Goal: Transaction & Acquisition: Purchase product/service

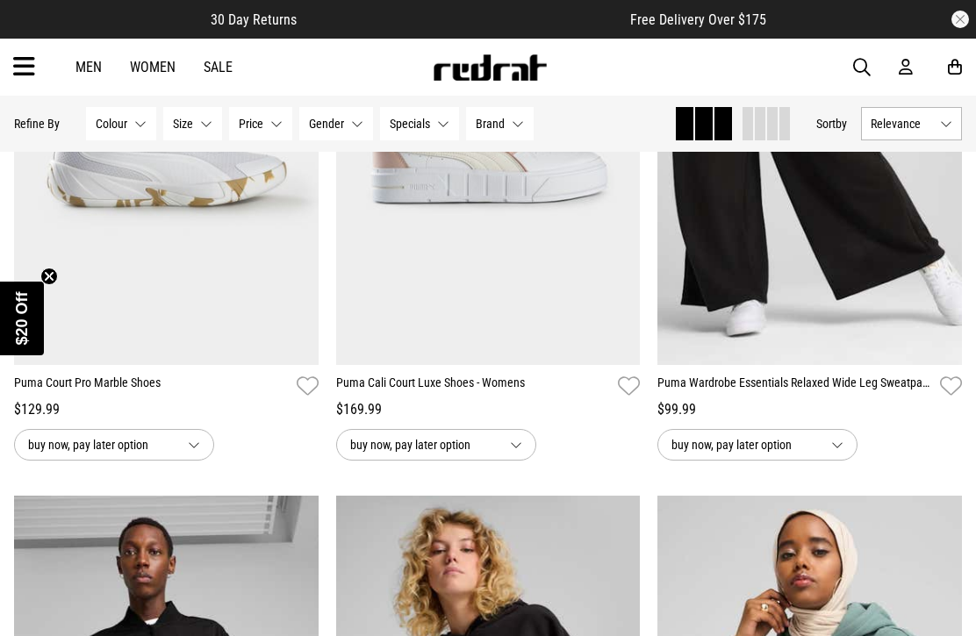
scroll to position [921, 0]
click at [508, 125] on button "Brand None selected" at bounding box center [500, 123] width 68 height 33
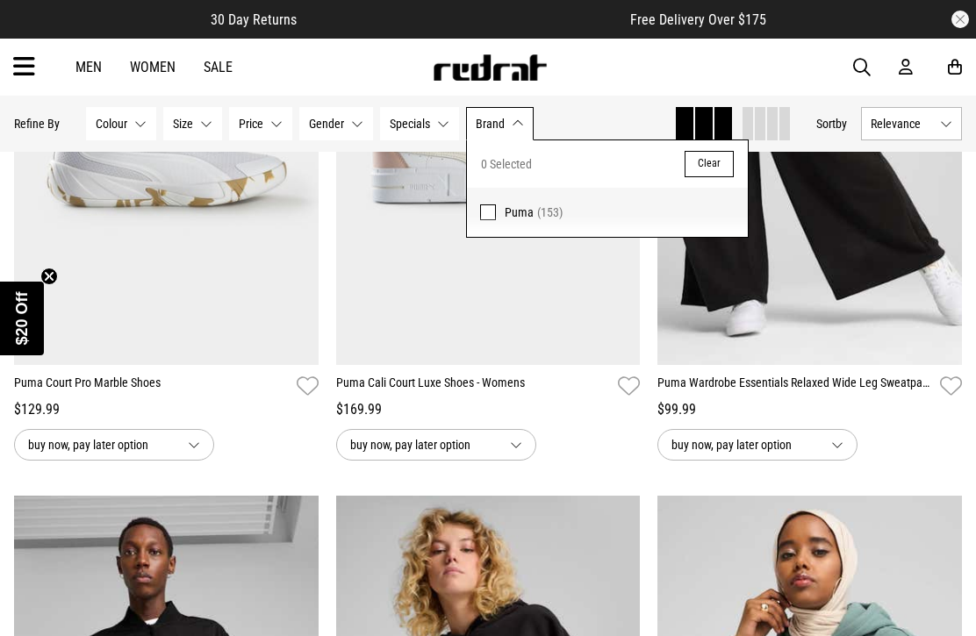
click at [486, 208] on span at bounding box center [488, 212] width 16 height 16
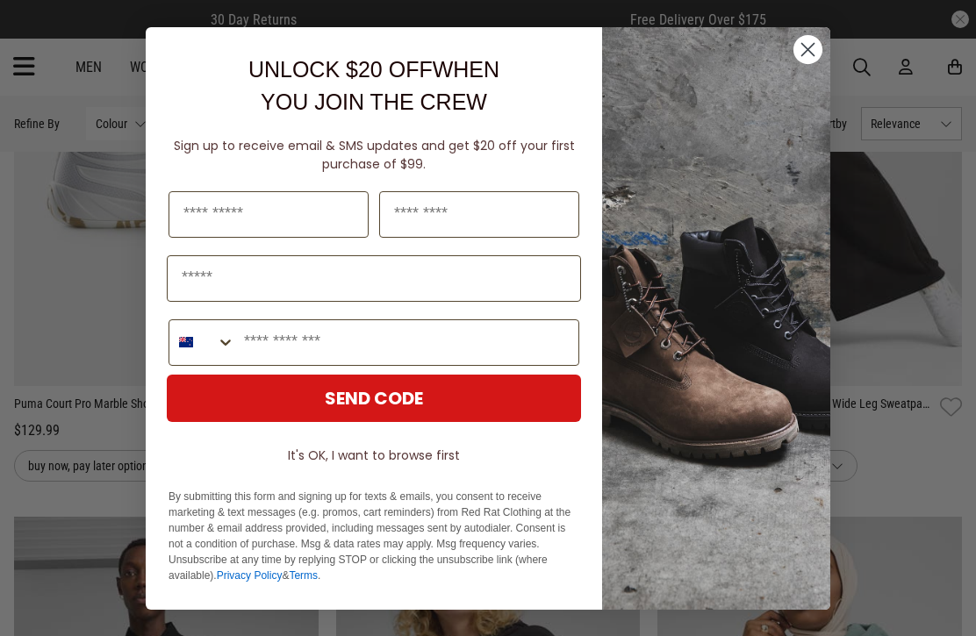
click at [213, 124] on div "UNLOCK $20 OFF WHEN YOU JOIN THE CREW" at bounding box center [373, 86] width 421 height 83
click at [793, 68] on img "POPUP Form" at bounding box center [716, 318] width 228 height 583
click at [811, 49] on circle "Close dialog" at bounding box center [807, 48] width 29 height 29
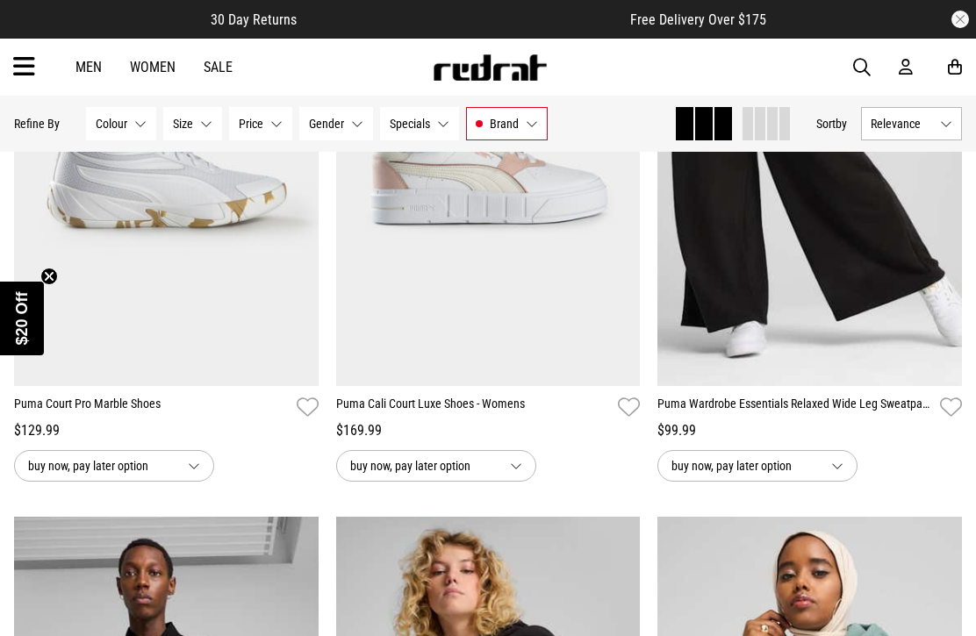
click at [202, 125] on button "Size None selected" at bounding box center [192, 123] width 59 height 33
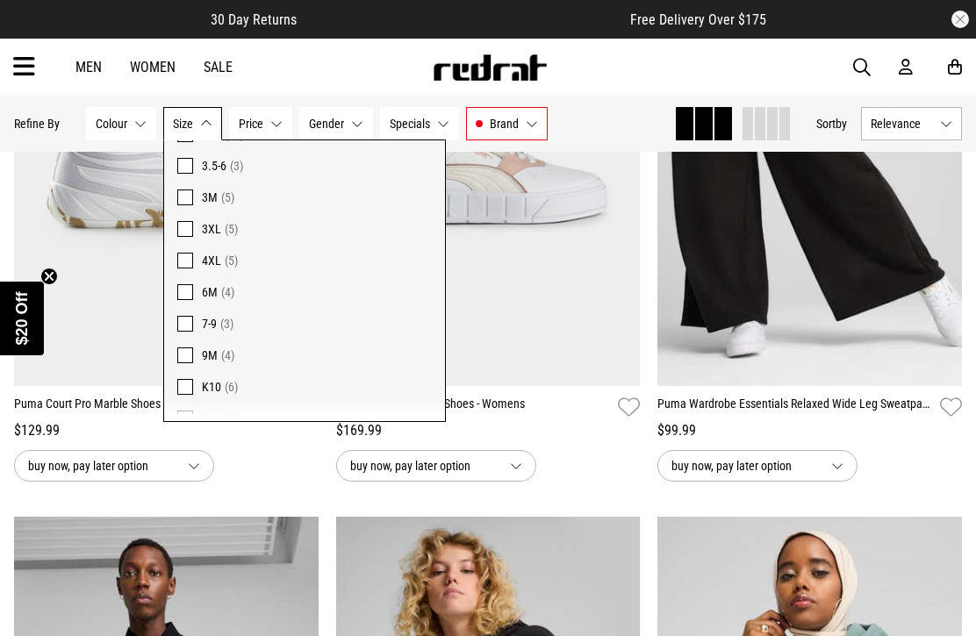
scroll to position [616, 0]
click at [183, 260] on span at bounding box center [185, 260] width 16 height 16
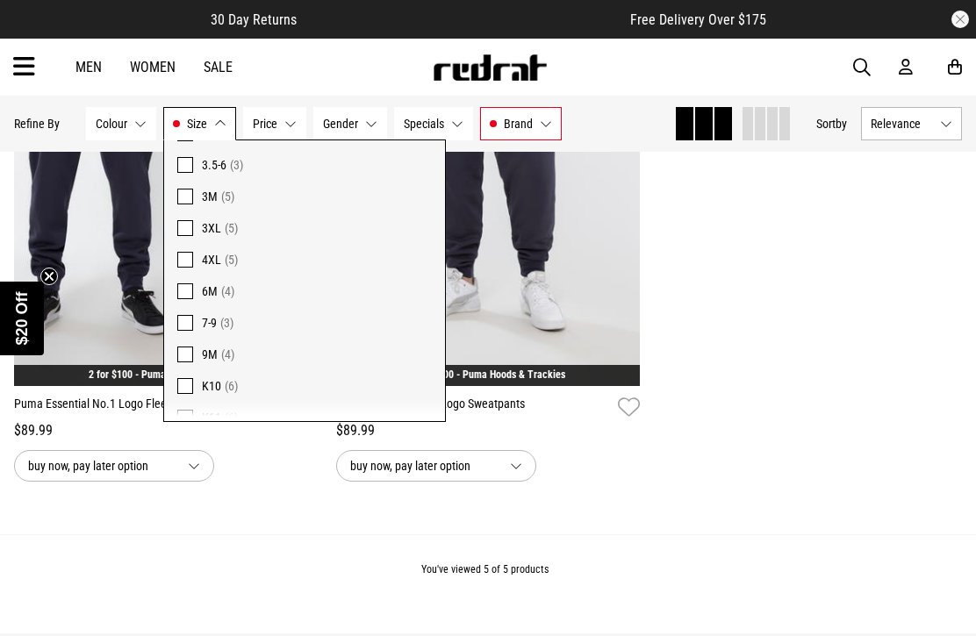
click at [183, 233] on span at bounding box center [185, 228] width 16 height 16
click at [177, 290] on span at bounding box center [185, 291] width 16 height 16
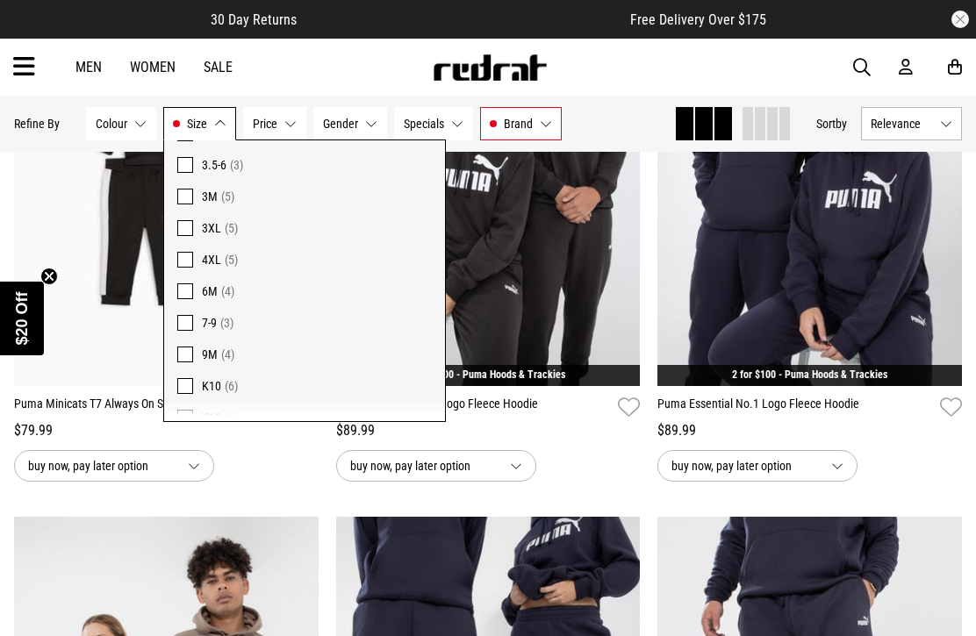
click at [877, 438] on div "$89.99" at bounding box center [809, 430] width 304 height 21
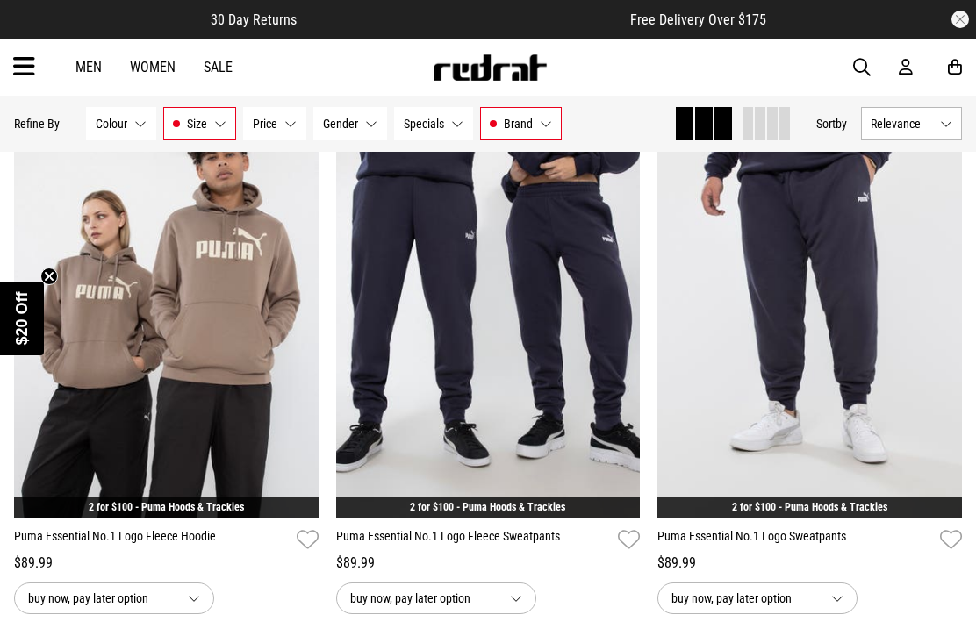
scroll to position [1326, 0]
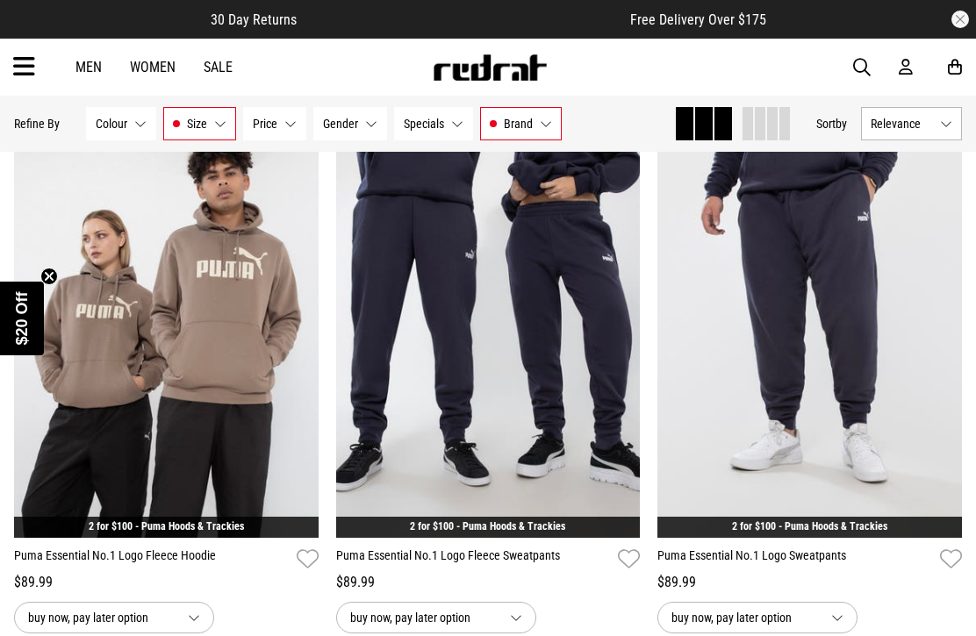
click at [197, 314] on img at bounding box center [166, 325] width 304 height 426
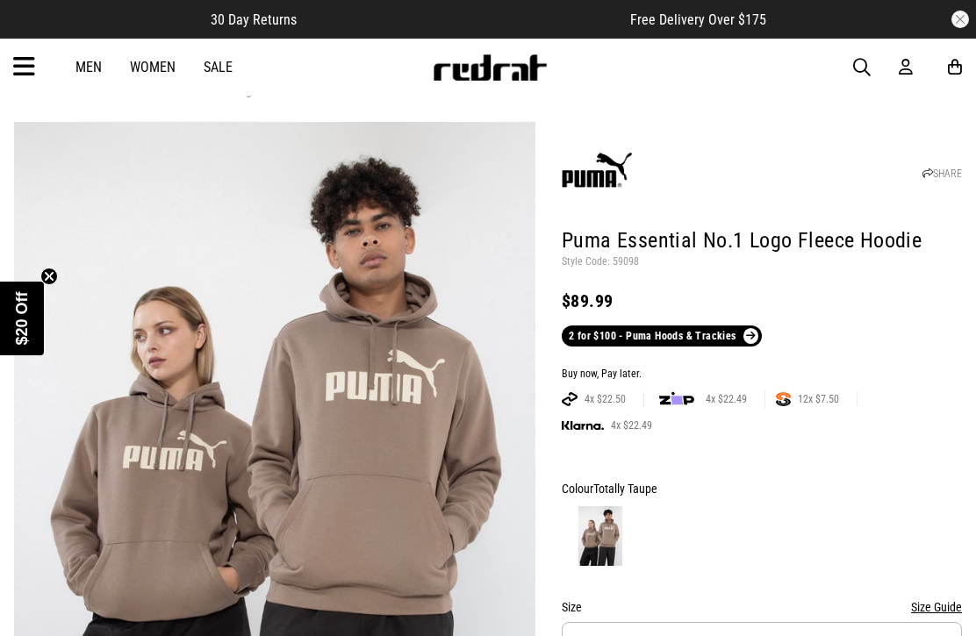
click at [949, 627] on button "Size S" at bounding box center [762, 643] width 400 height 43
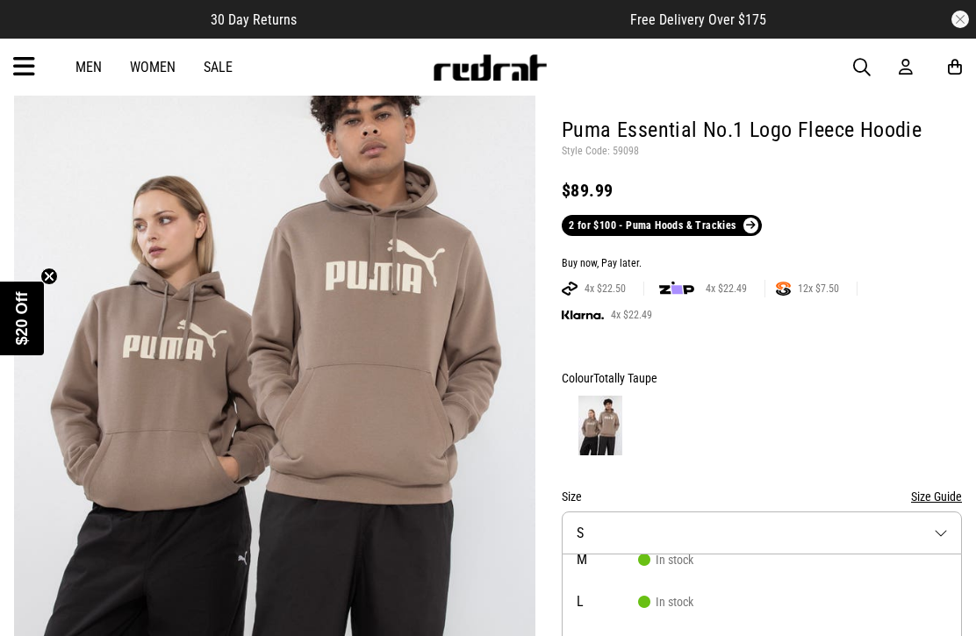
scroll to position [144, 0]
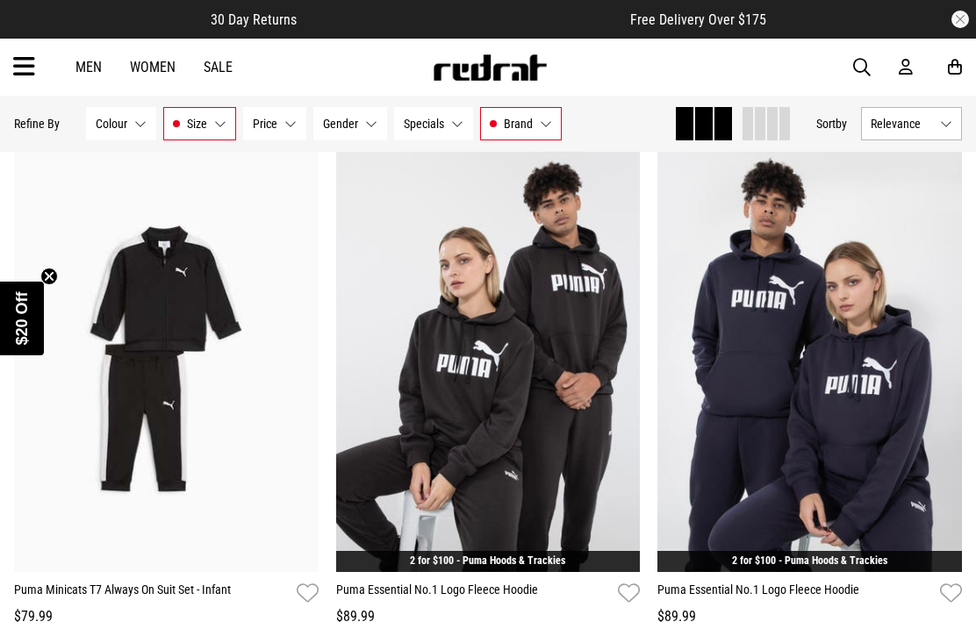
scroll to position [738, 0]
